Goal: Find specific page/section: Find specific page/section

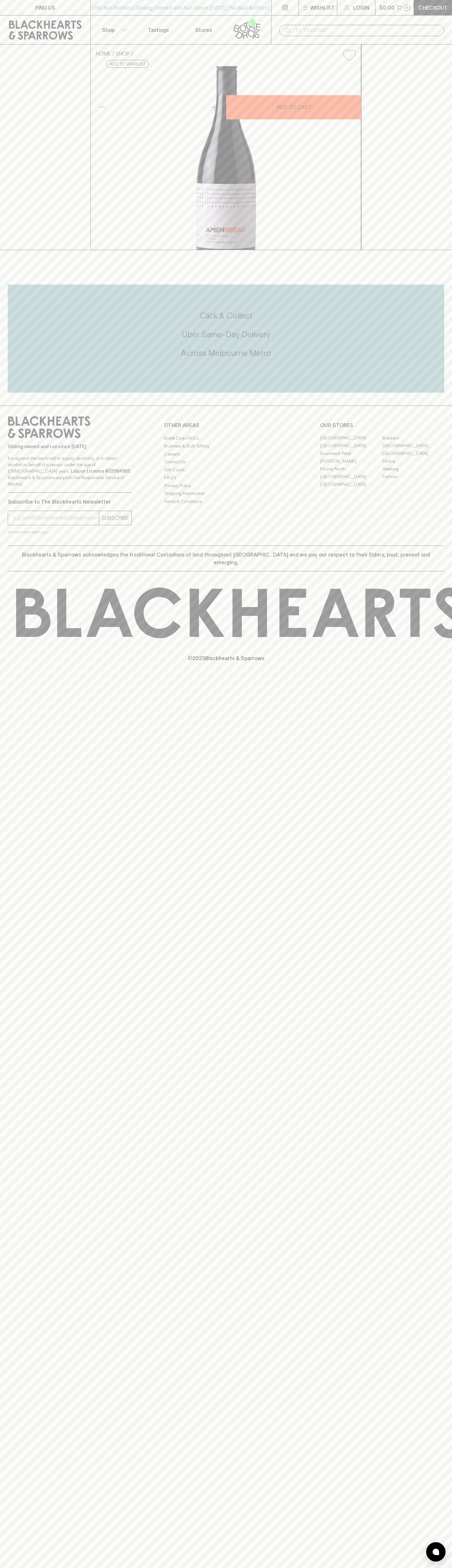
click at [444, 30] on div "​" at bounding box center [361, 30] width 181 height 29
click at [445, 1292] on div "FIND US | No Bad Bottles | Sibling Owned and Run Since 2006 | No Bad Bottles | …" at bounding box center [226, 784] width 452 height 1568
click at [253, 1567] on html "FIND US | No Bad Bottles | Sibling Owned and Run Since 2006 | No Bad Bottles | …" at bounding box center [226, 784] width 452 height 1568
click at [19, 393] on div "Click & Collect Uber Same-Day Delivery Across Melbourne Metro" at bounding box center [226, 338] width 436 height 108
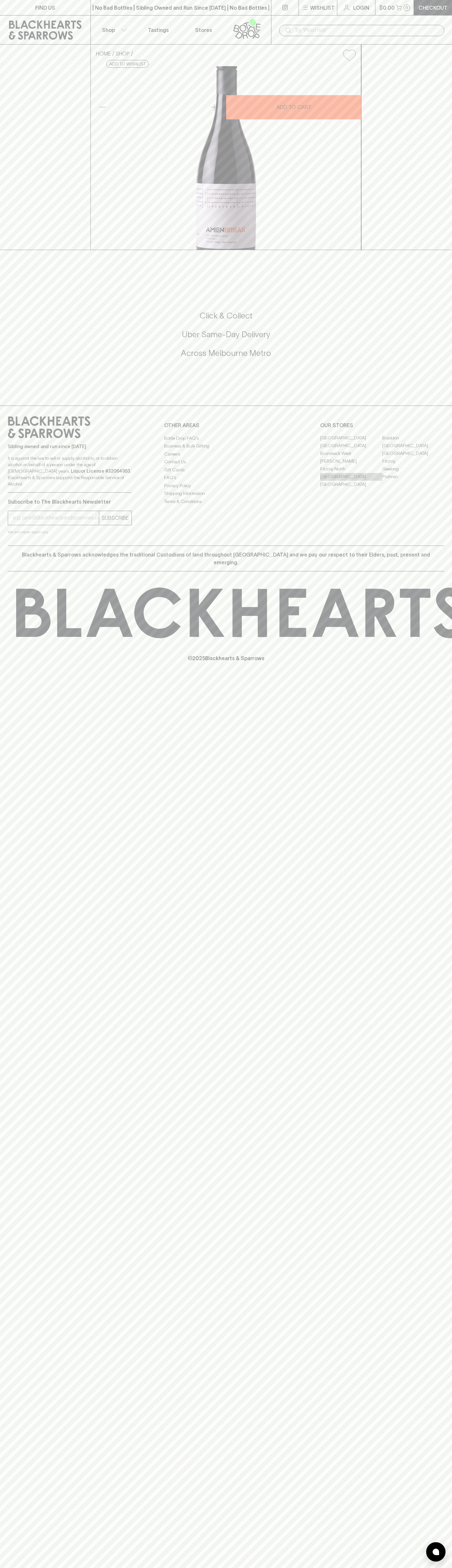
click at [351, 481] on link "[GEOGRAPHIC_DATA]" at bounding box center [351, 477] width 62 height 8
